Goal: Navigation & Orientation: Find specific page/section

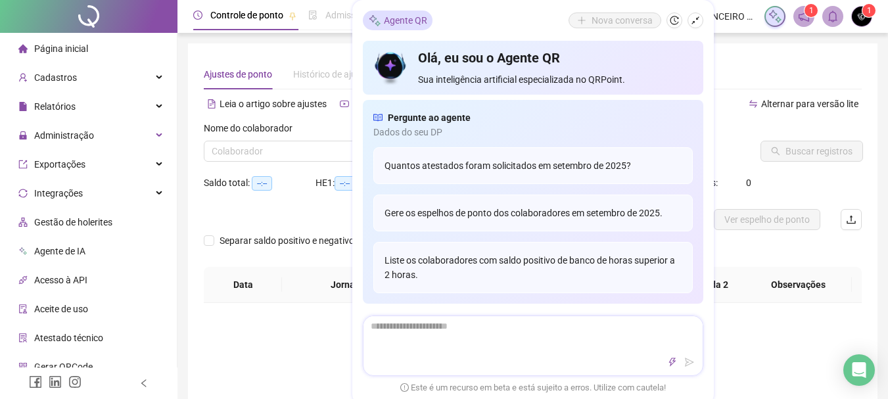
type input "**********"
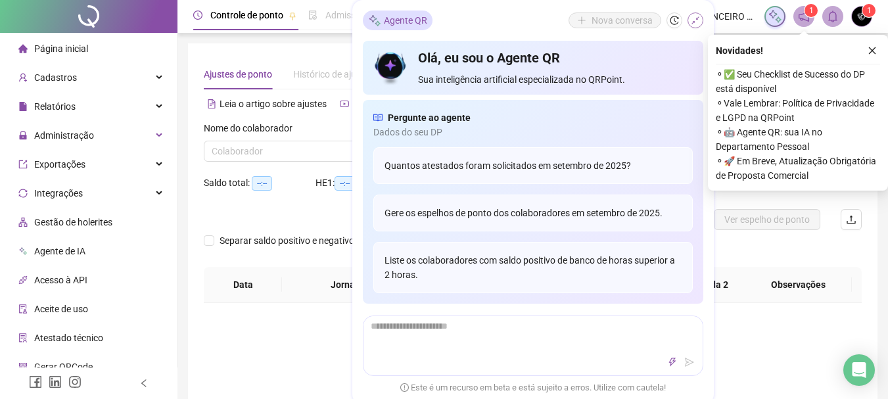
click at [692, 22] on icon "shrink" at bounding box center [695, 20] width 8 height 8
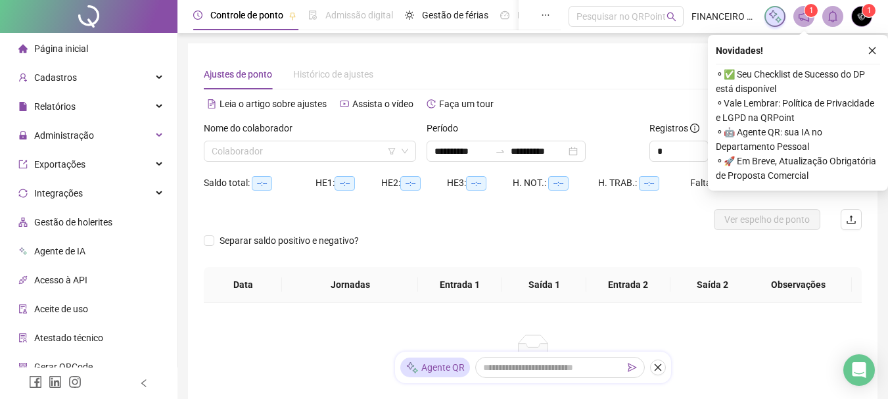
click at [68, 49] on span "Página inicial" at bounding box center [61, 48] width 54 height 11
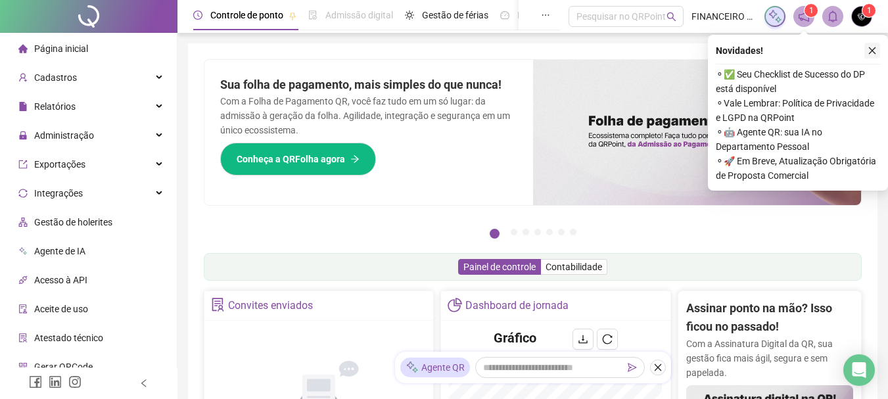
click at [877, 45] on button "button" at bounding box center [872, 51] width 16 height 16
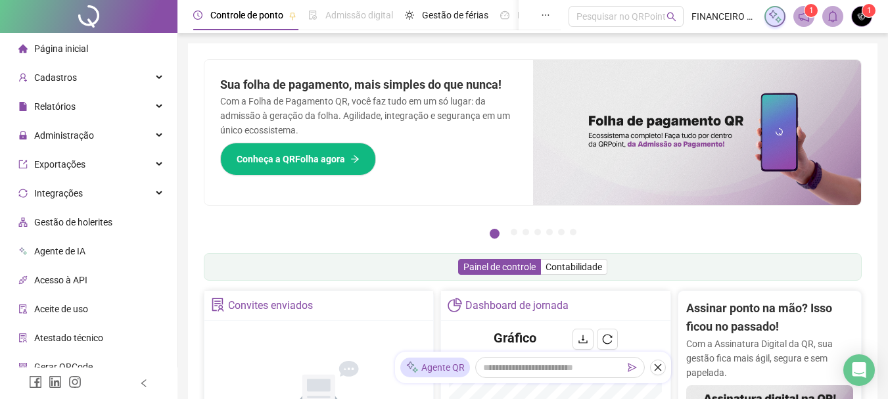
click at [58, 50] on span "Página inicial" at bounding box center [61, 48] width 54 height 11
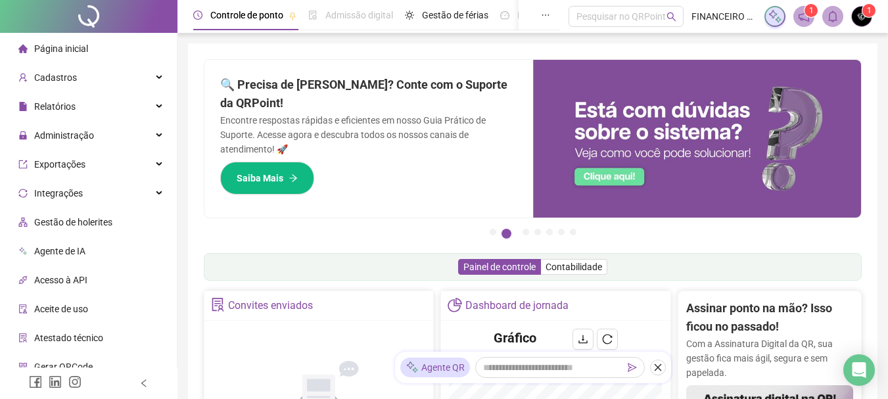
click at [352, 235] on div "Pague o QRPoint com Cartão de Crédito Sua assinatura: mais segurança, prática e…" at bounding box center [533, 151] width 658 height 184
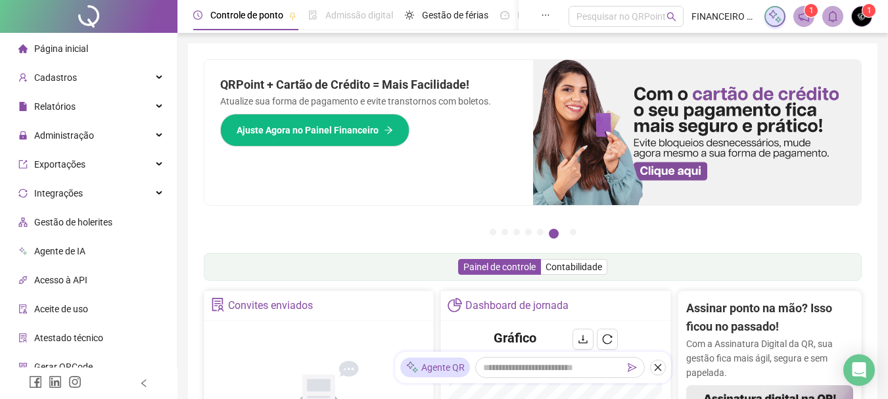
click at [62, 49] on span "Página inicial" at bounding box center [61, 48] width 54 height 11
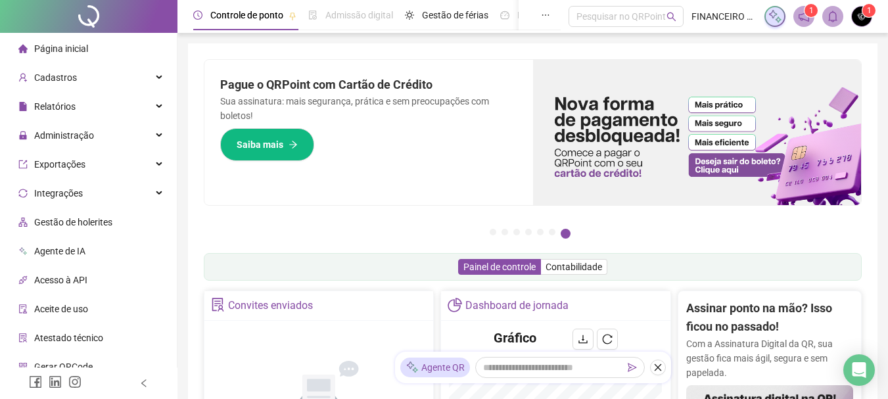
click at [62, 49] on span "Página inicial" at bounding box center [61, 48] width 54 height 11
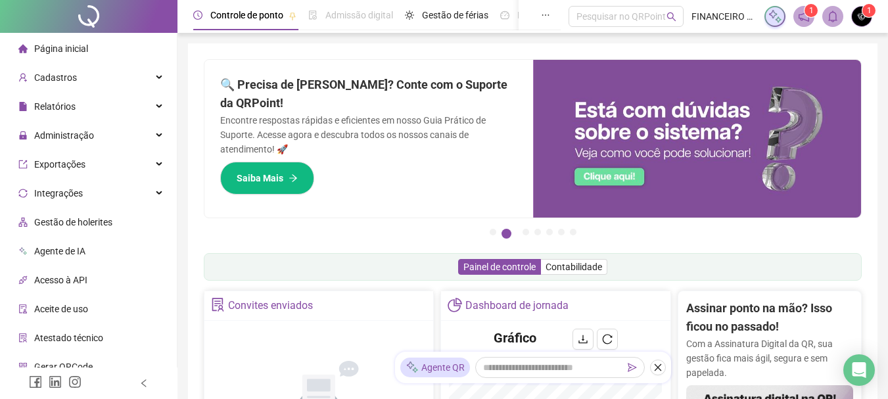
click at [65, 47] on span "Página inicial" at bounding box center [61, 48] width 54 height 11
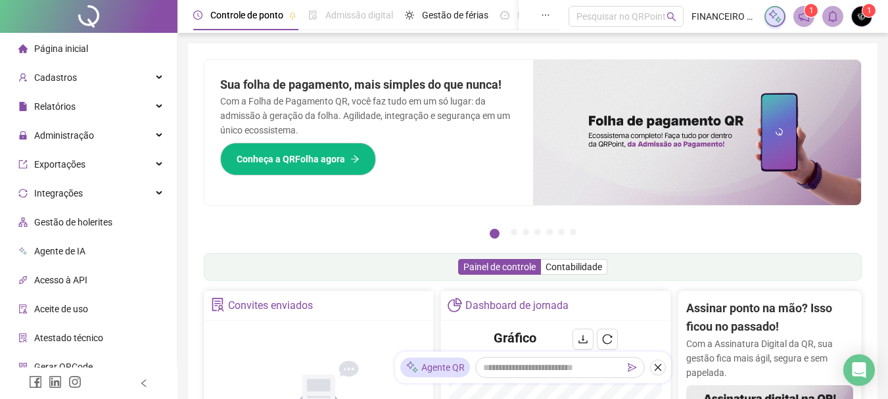
click at [97, 47] on li "Página inicial" at bounding box center [88, 48] width 171 height 26
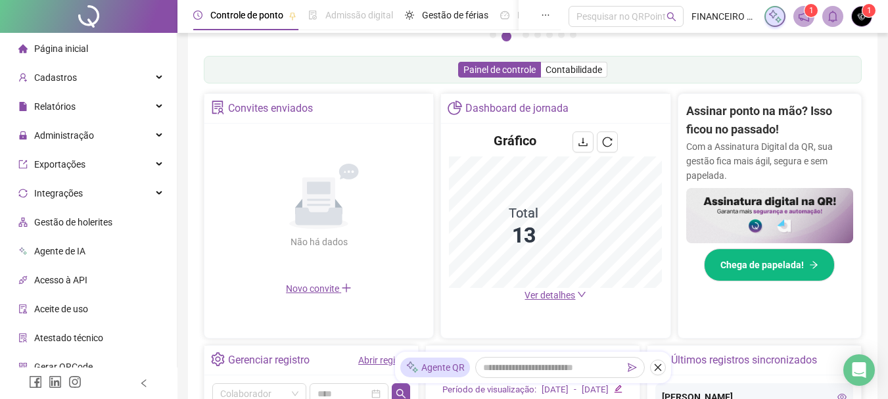
scroll to position [66, 0]
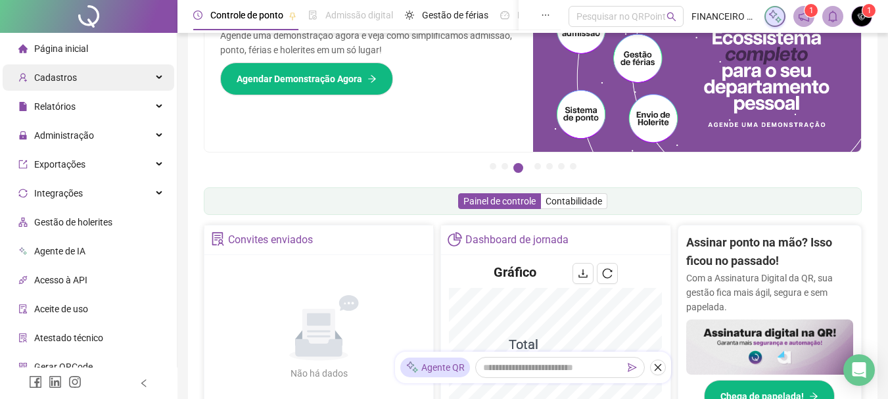
click at [71, 74] on span "Cadastros" at bounding box center [55, 77] width 43 height 11
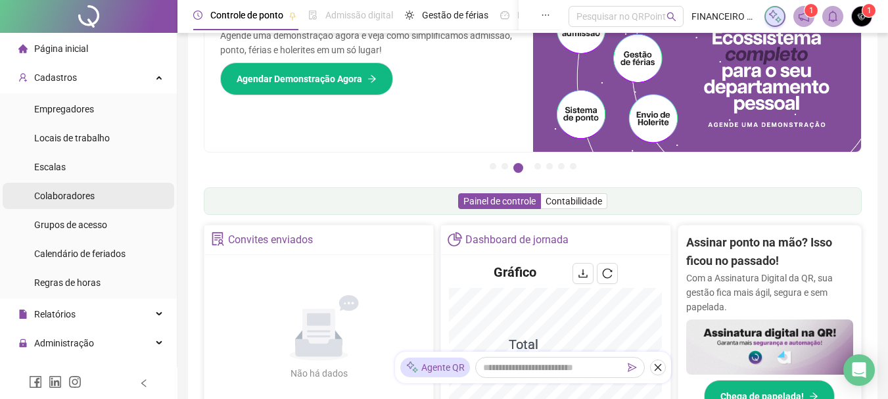
click at [76, 206] on div "Colaboradores" at bounding box center [64, 196] width 60 height 26
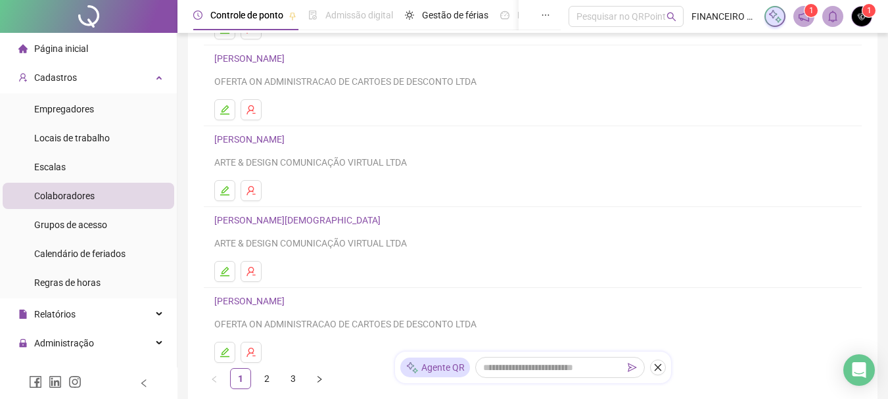
scroll to position [197, 0]
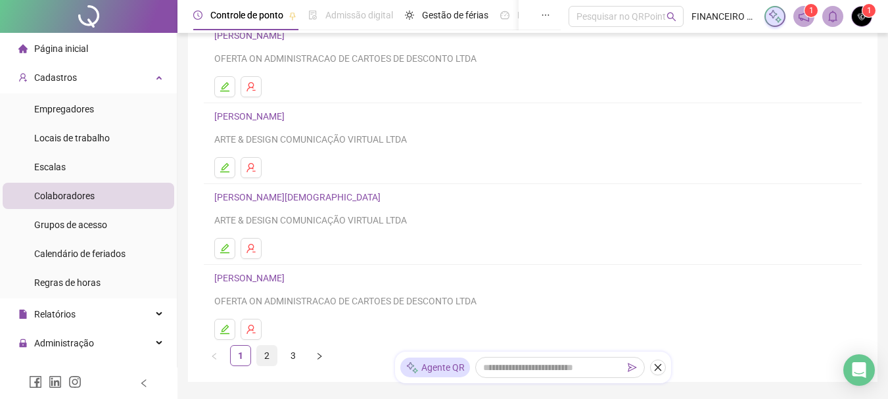
click at [267, 358] on link "2" at bounding box center [267, 356] width 20 height 20
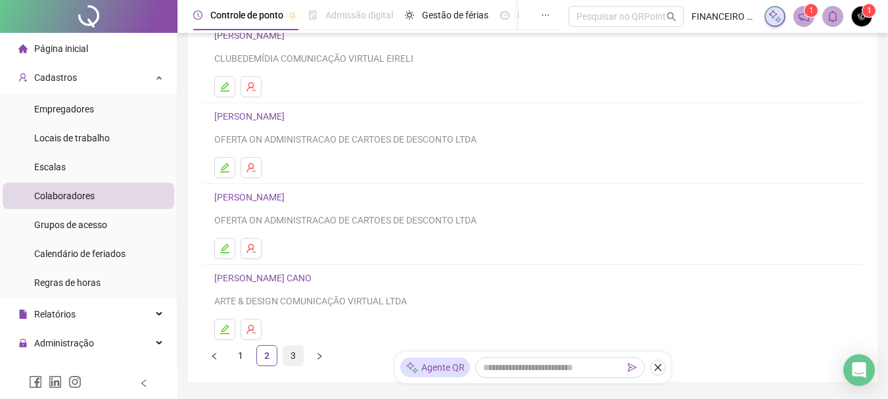
click at [292, 355] on link "3" at bounding box center [293, 356] width 20 height 20
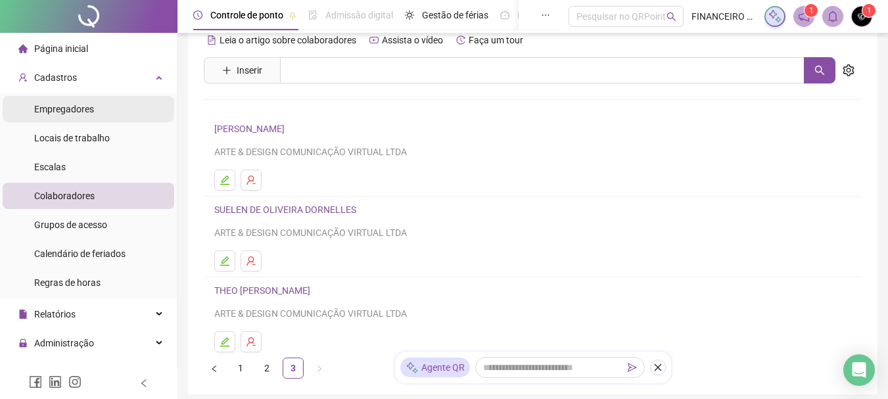
scroll to position [0, 0]
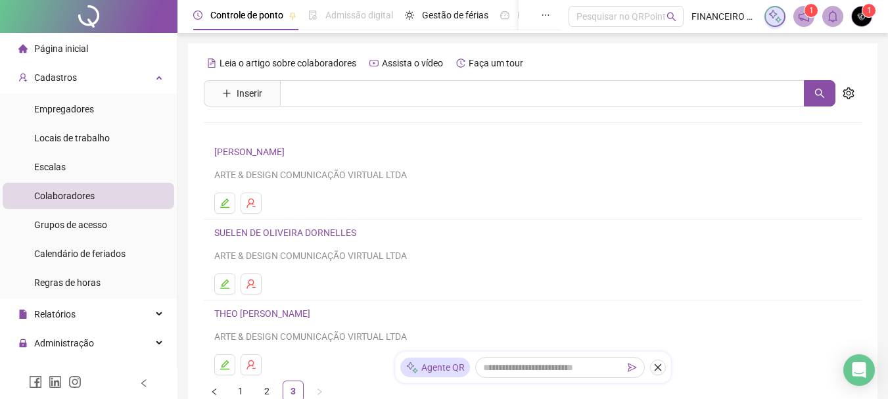
click at [73, 55] on div "Página inicial" at bounding box center [53, 48] width 70 height 26
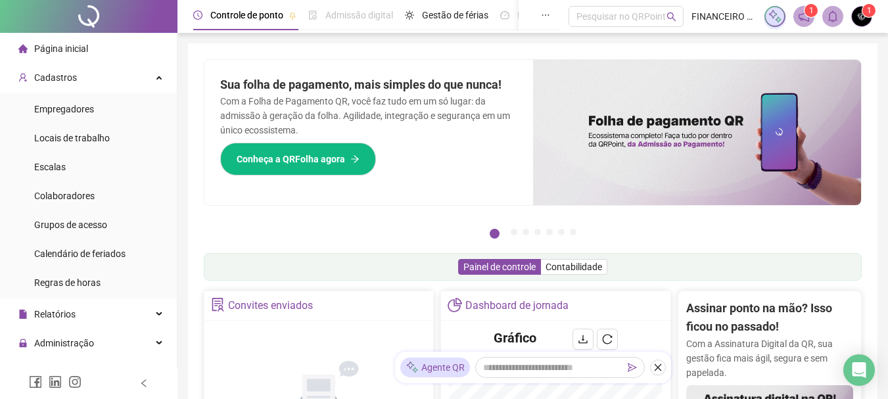
click at [49, 48] on span "Página inicial" at bounding box center [61, 48] width 54 height 11
click at [66, 43] on span "Página inicial" at bounding box center [61, 48] width 54 height 11
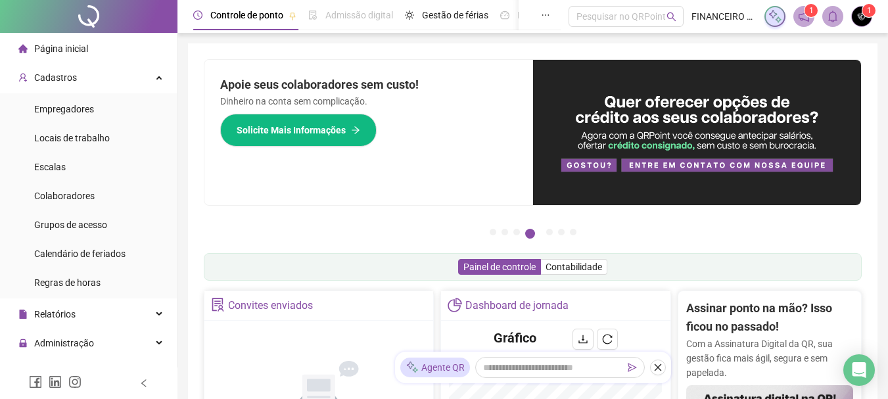
click at [70, 51] on span "Página inicial" at bounding box center [61, 48] width 54 height 11
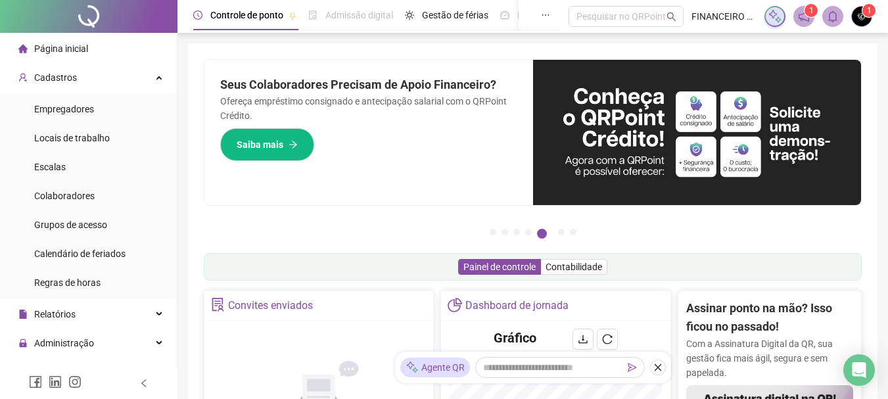
click at [69, 49] on span "Página inicial" at bounding box center [61, 48] width 54 height 11
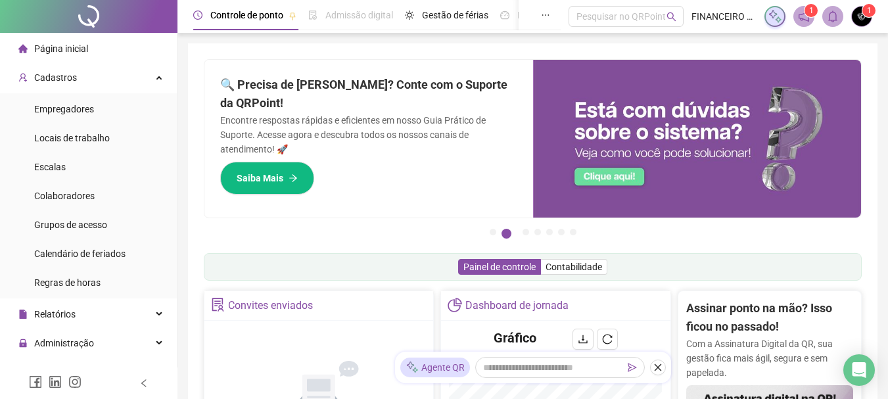
click at [64, 51] on span "Página inicial" at bounding box center [61, 48] width 54 height 11
click at [60, 74] on span "Cadastros" at bounding box center [55, 77] width 43 height 11
